Goal: Transaction & Acquisition: Purchase product/service

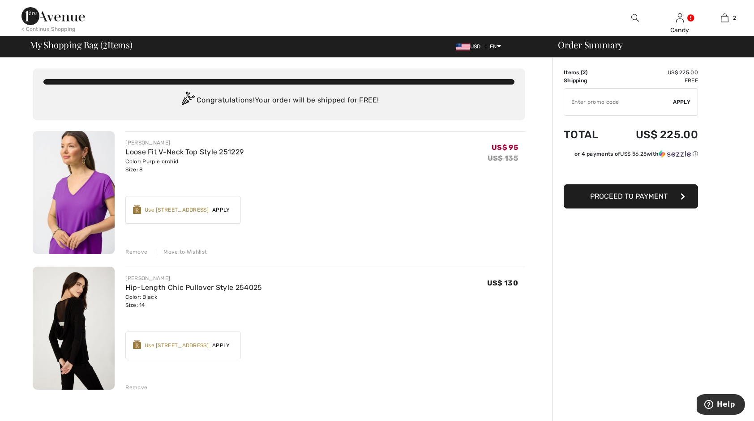
click at [56, 17] on img at bounding box center [53, 16] width 64 height 18
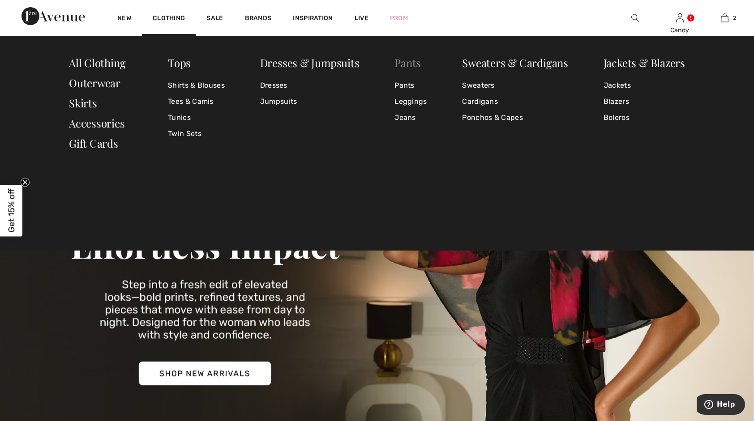
click at [409, 60] on link "Pants" at bounding box center [408, 63] width 26 height 14
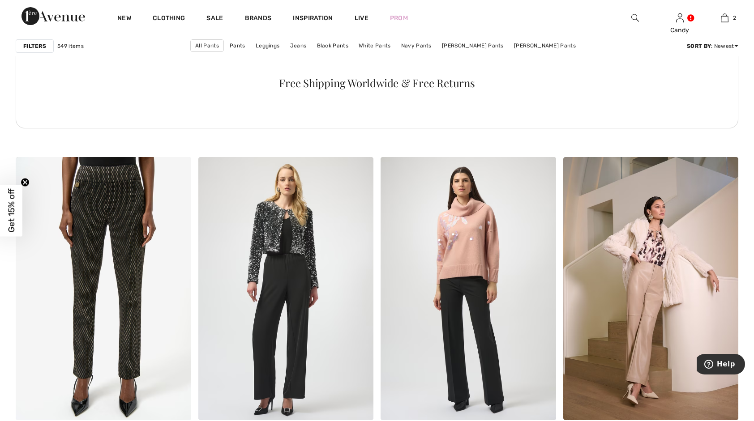
scroll to position [3744, 0]
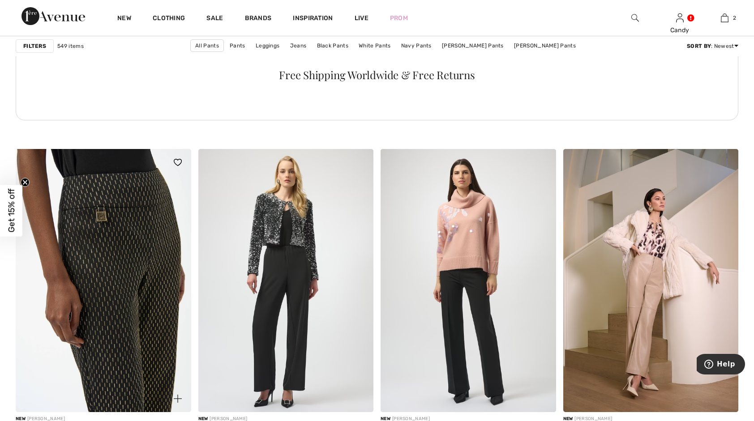
click at [146, 230] on img at bounding box center [104, 280] width 176 height 263
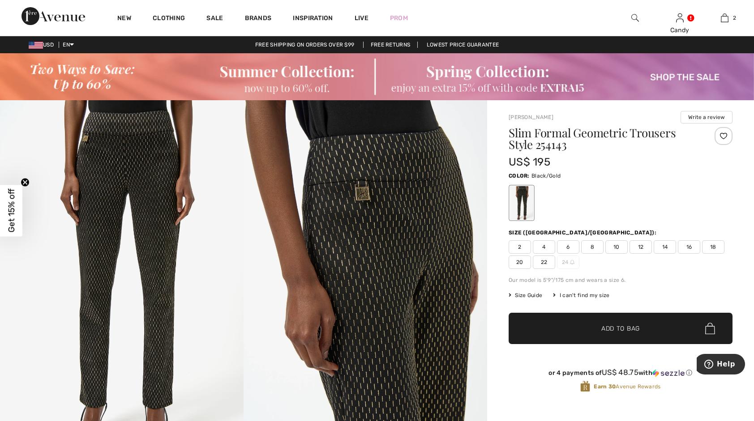
click at [369, 231] on img at bounding box center [366, 282] width 244 height 365
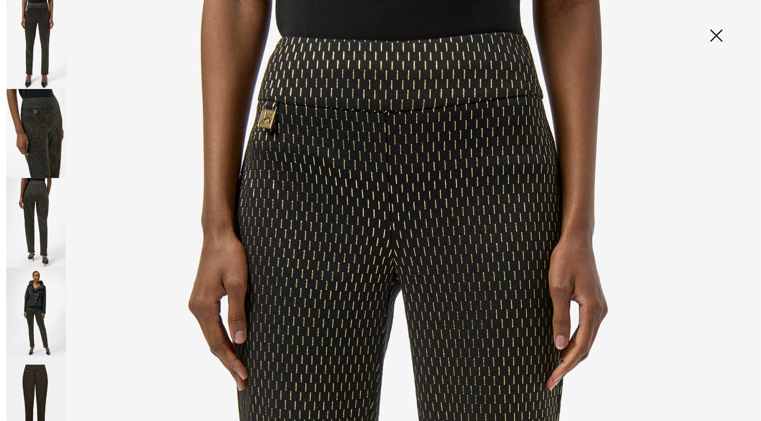
click at [714, 36] on img at bounding box center [716, 36] width 45 height 46
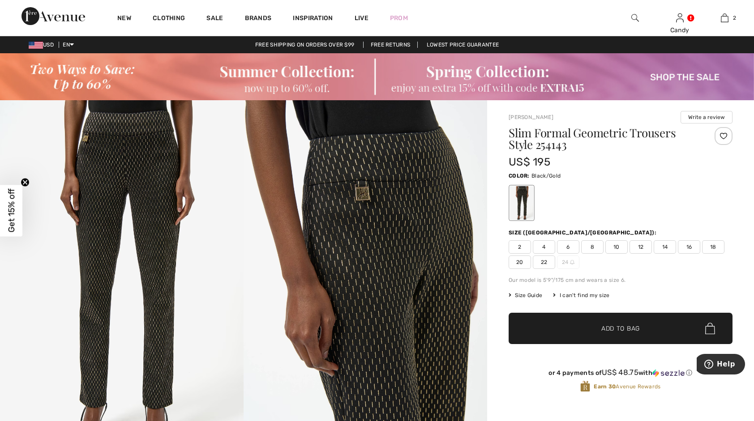
click at [639, 247] on span "12" at bounding box center [641, 246] width 22 height 13
click at [586, 325] on span "✔ Added to Bag" at bounding box center [607, 328] width 55 height 9
